Goal: Transaction & Acquisition: Register for event/course

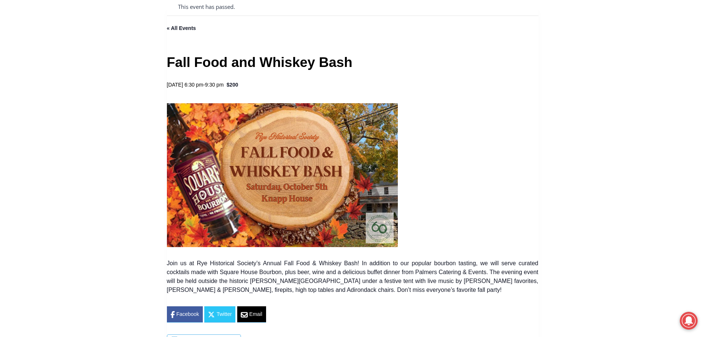
scroll to position [296, 0]
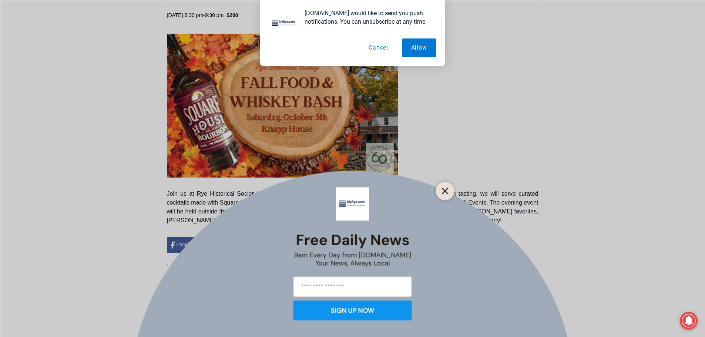
click at [442, 189] on icon "Close" at bounding box center [445, 191] width 7 height 7
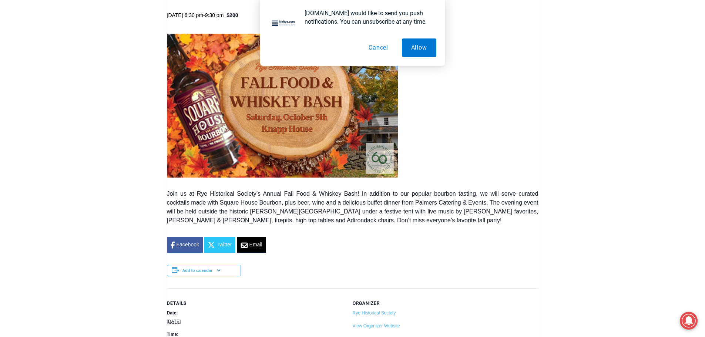
click at [377, 53] on button "Cancel" at bounding box center [379, 48] width 38 height 19
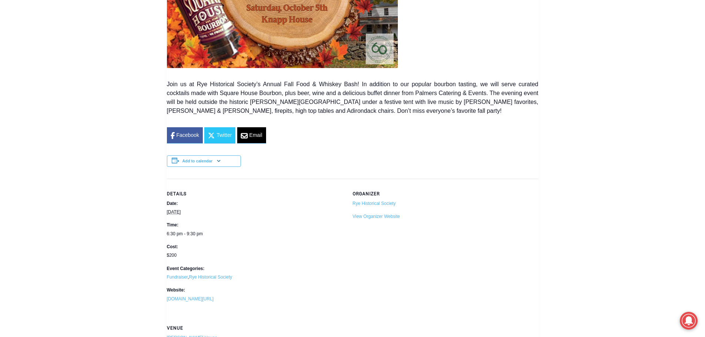
scroll to position [407, 0]
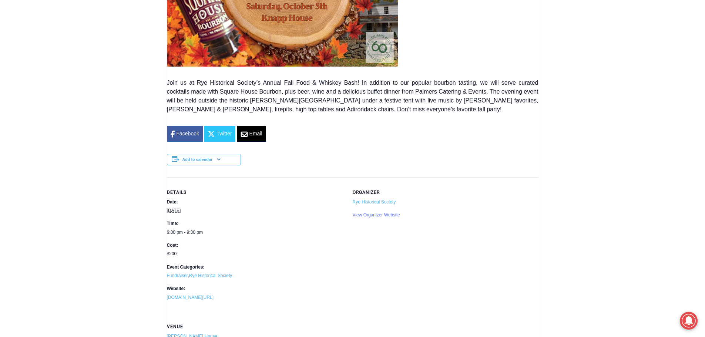
click at [375, 216] on link "View Organizer Website" at bounding box center [376, 215] width 47 height 5
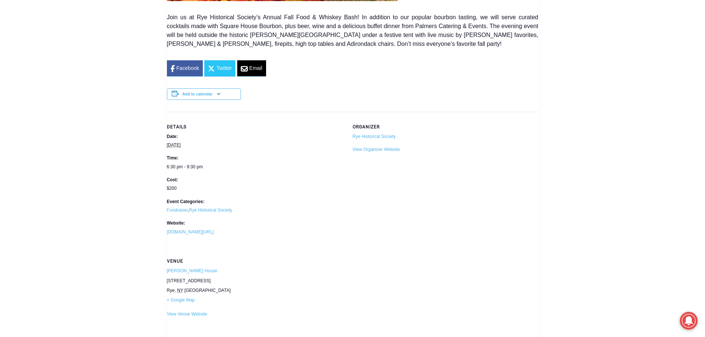
scroll to position [481, 0]
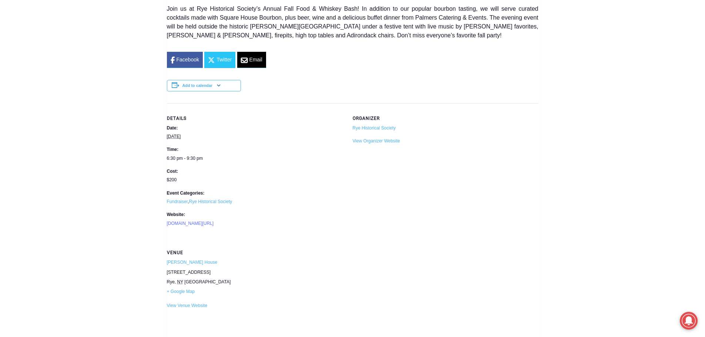
click at [214, 225] on link "[DOMAIN_NAME][URL]" at bounding box center [190, 223] width 47 height 5
